Goal: Information Seeking & Learning: Learn about a topic

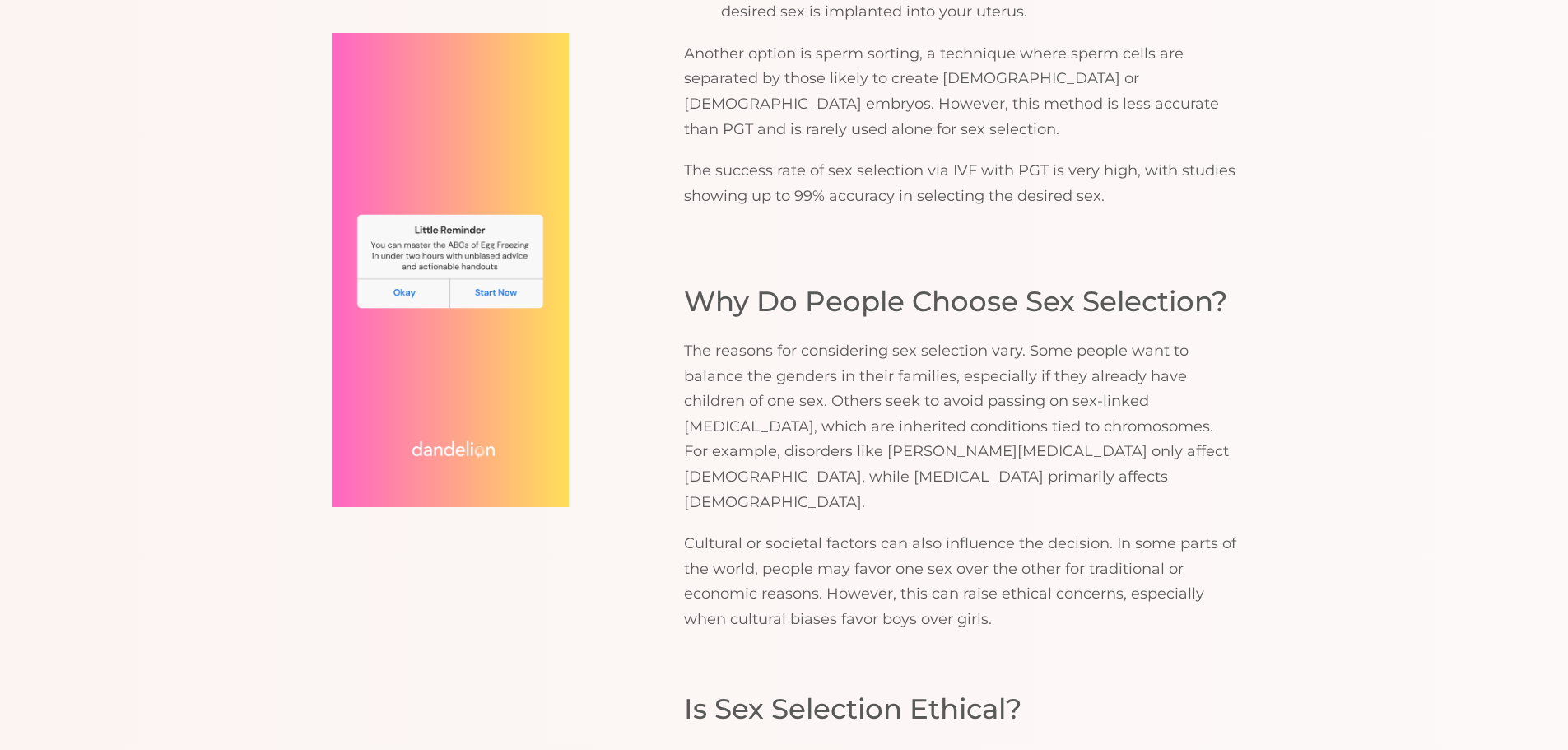
scroll to position [2140, 0]
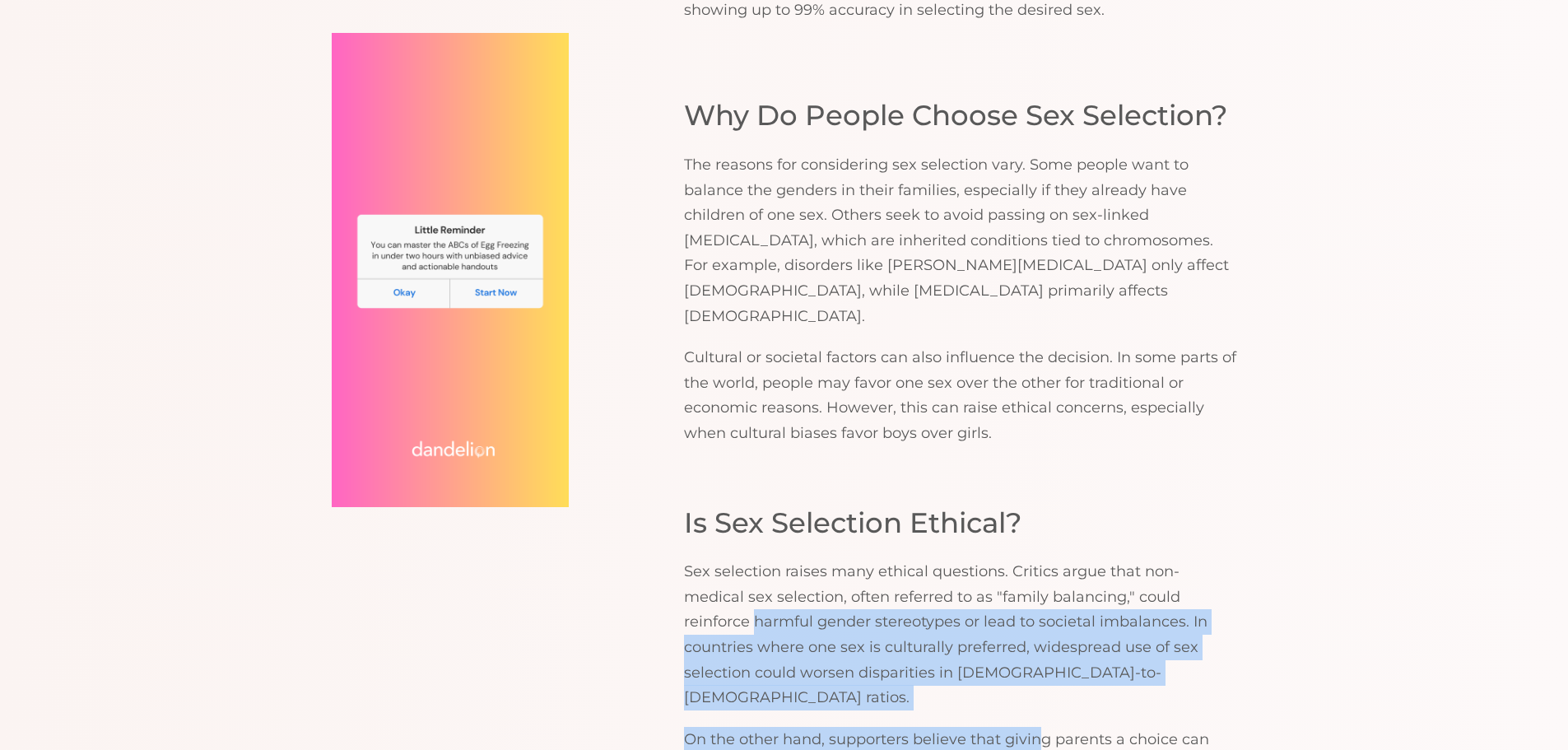
drag, startPoint x: 670, startPoint y: 521, endPoint x: 1041, endPoint y: 591, distance: 377.5
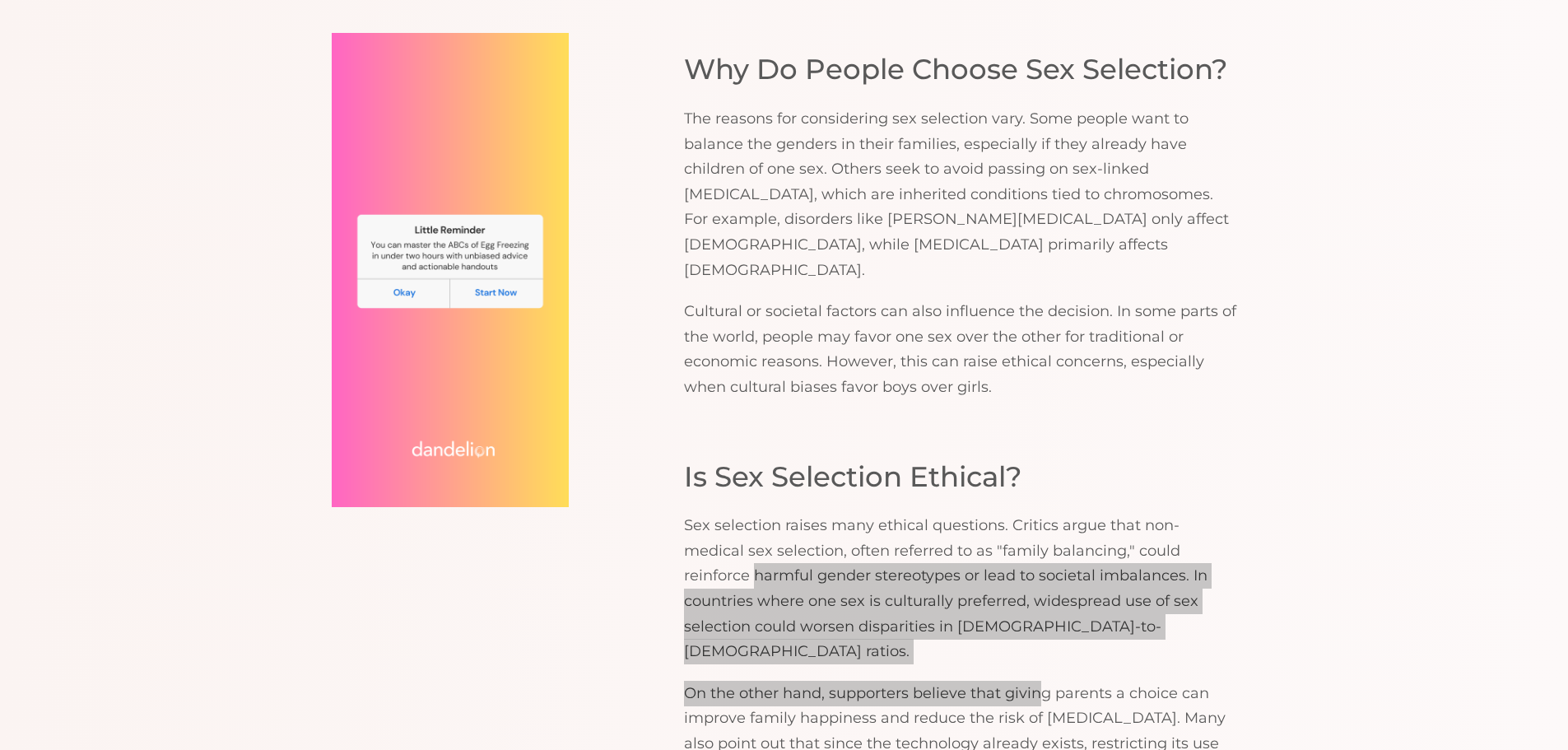
scroll to position [2223, 0]
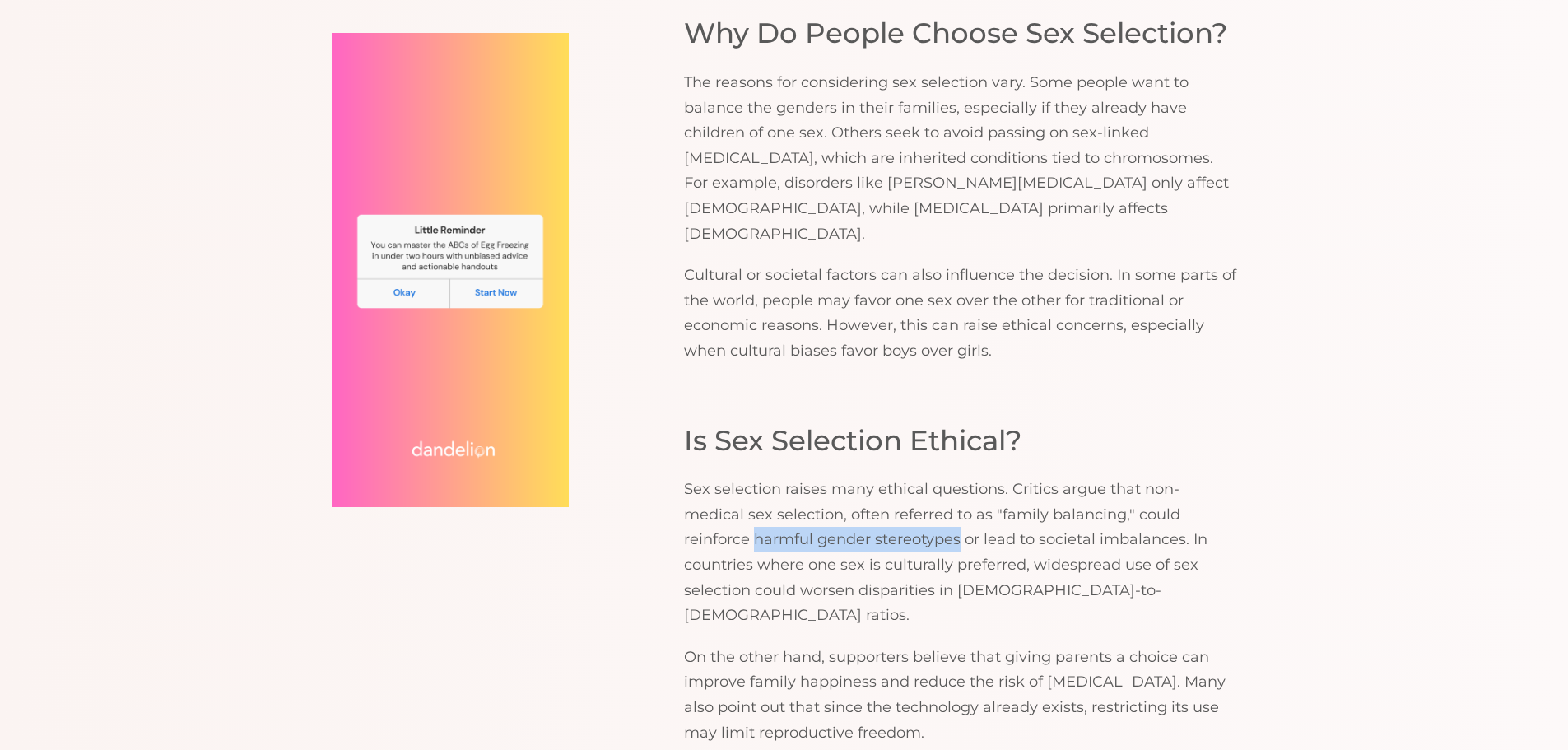
drag, startPoint x: 679, startPoint y: 444, endPoint x: 892, endPoint y: 436, distance: 213.2
click at [891, 476] on p "Sex selection raises many ethical questions. Critics argue that non-medical sex…" at bounding box center [960, 552] width 553 height 151
drag, startPoint x: 891, startPoint y: 435, endPoint x: 673, endPoint y: 427, distance: 218.1
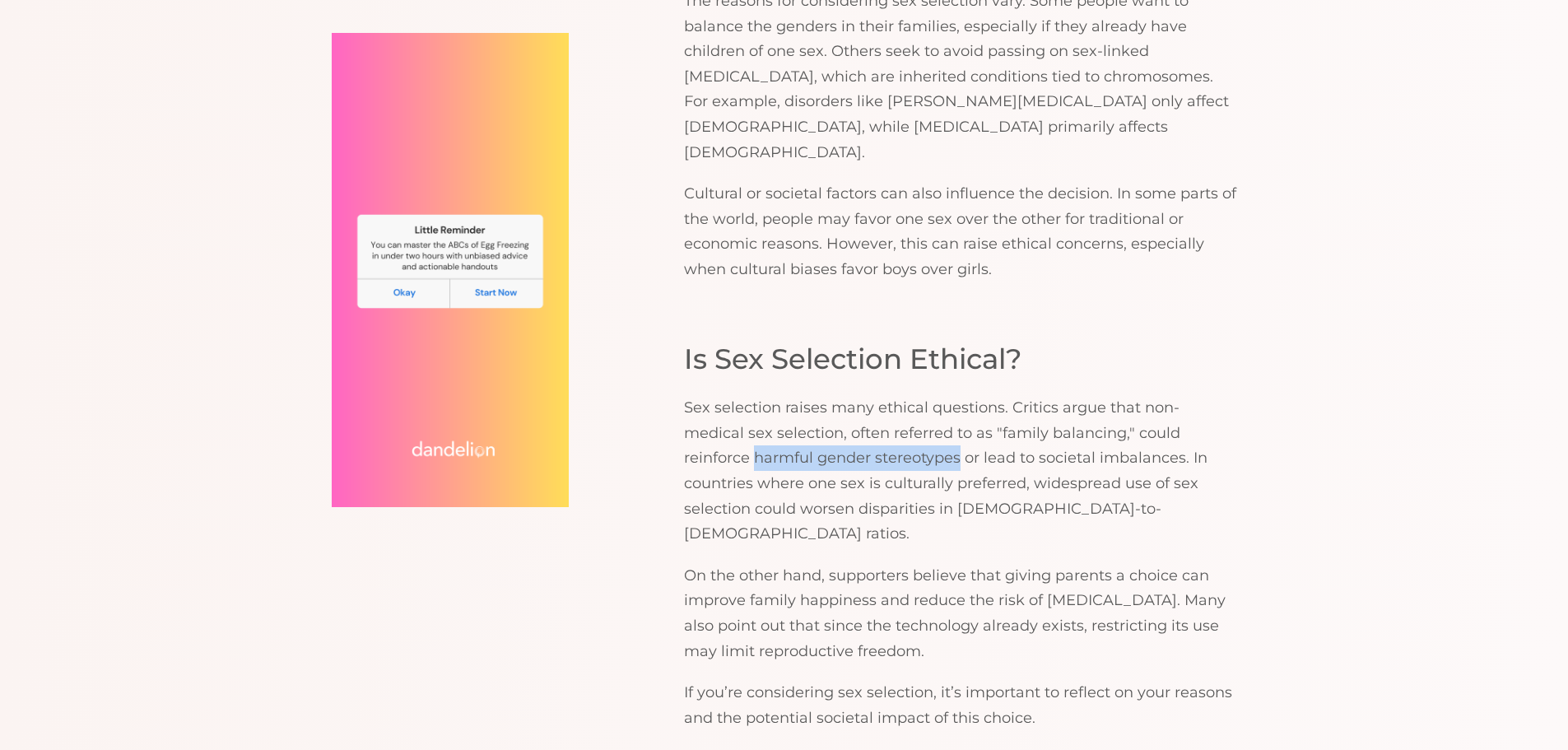
scroll to position [2305, 0]
copy p "harmful gender stereotypes"
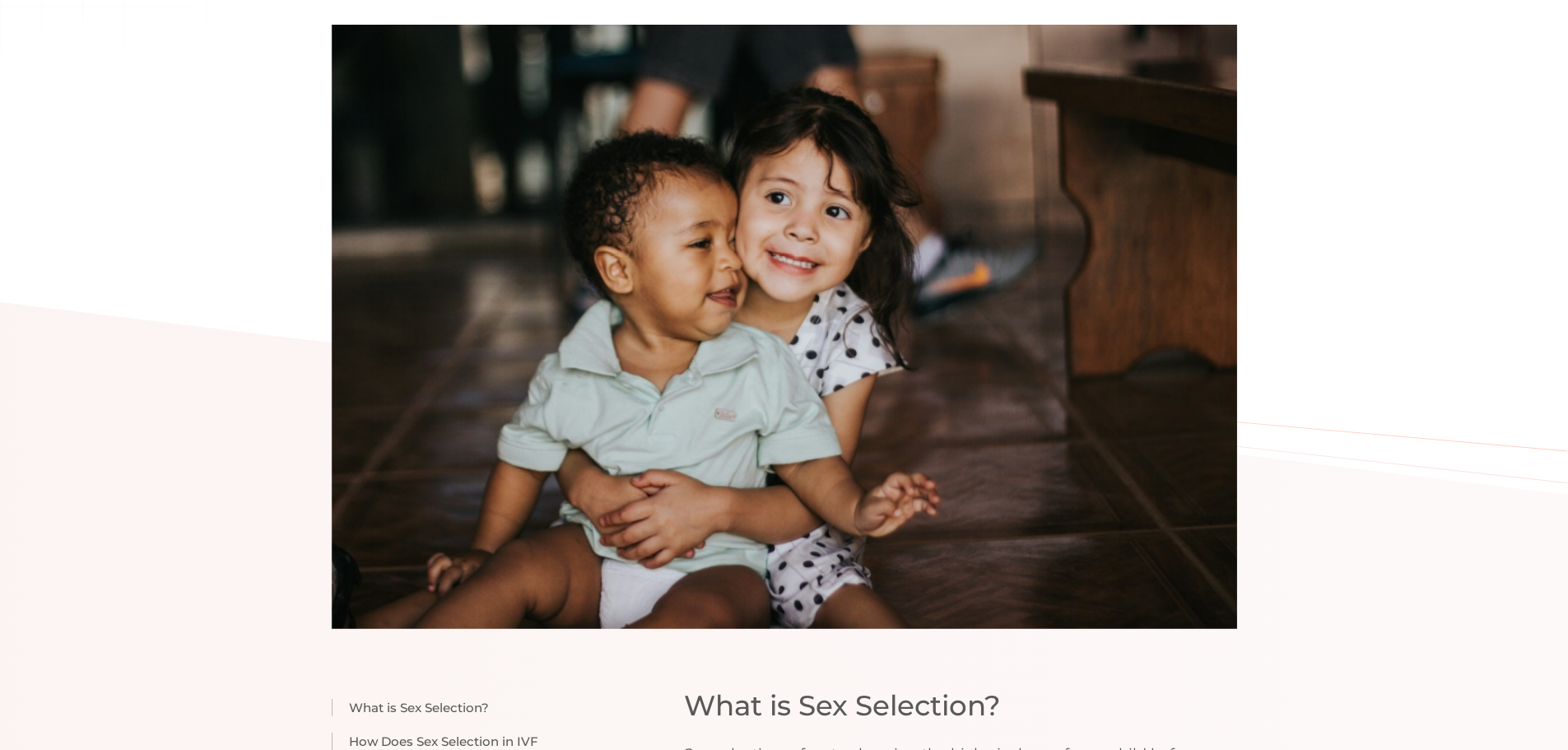
scroll to position [570, 0]
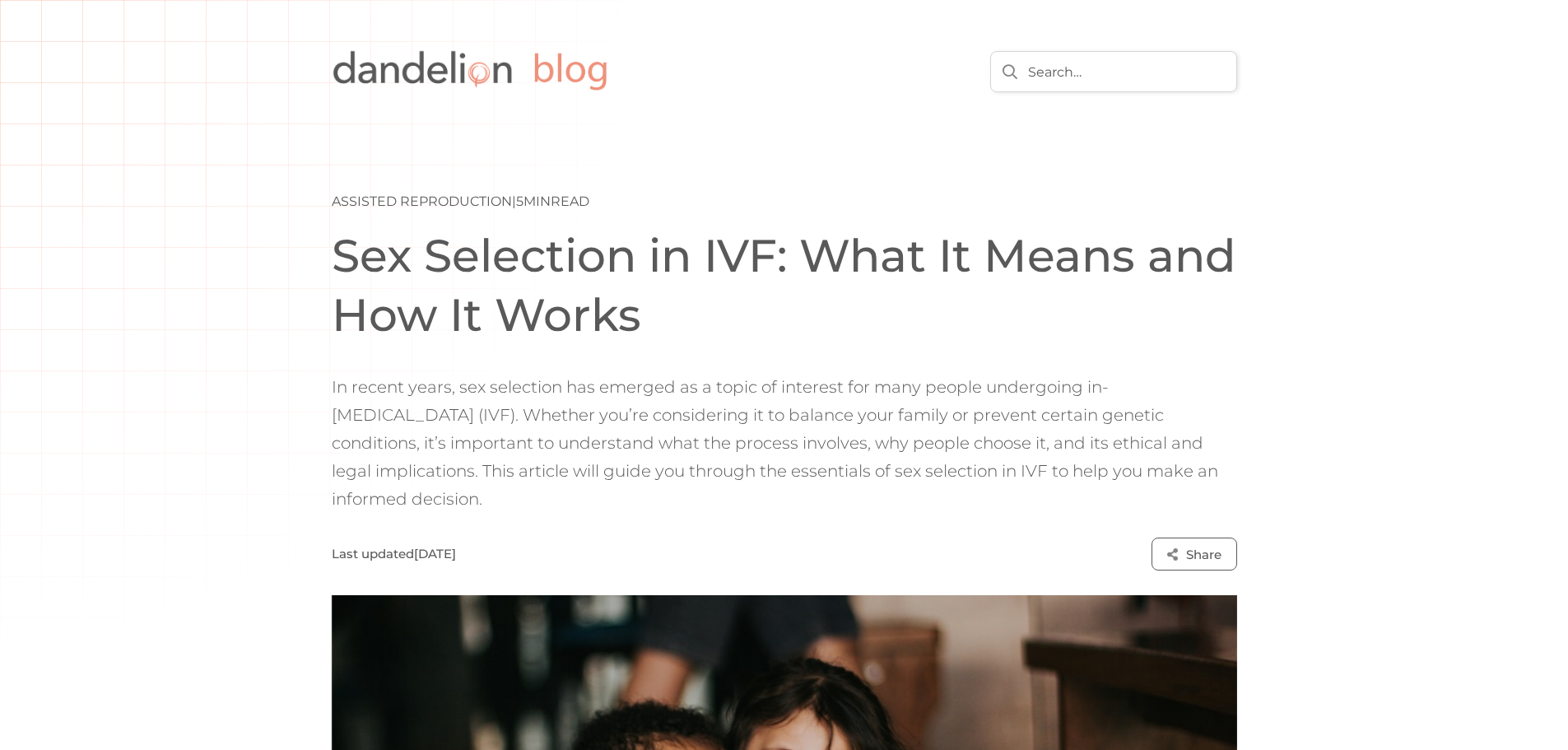
scroll to position [5098, 0]
